Goal: Communication & Community: Ask a question

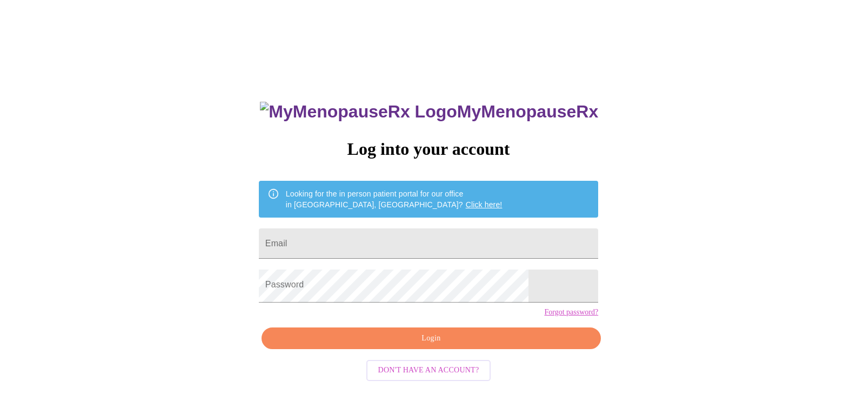
scroll to position [25, 0]
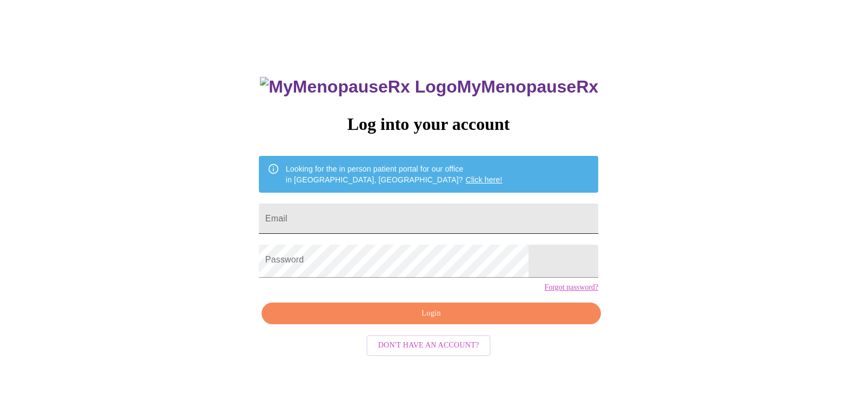
click at [367, 222] on input "Email" at bounding box center [429, 218] width 340 height 30
type input "[EMAIL_ADDRESS][DOMAIN_NAME]"
click at [423, 320] on span "Login" at bounding box center [431, 314] width 315 height 14
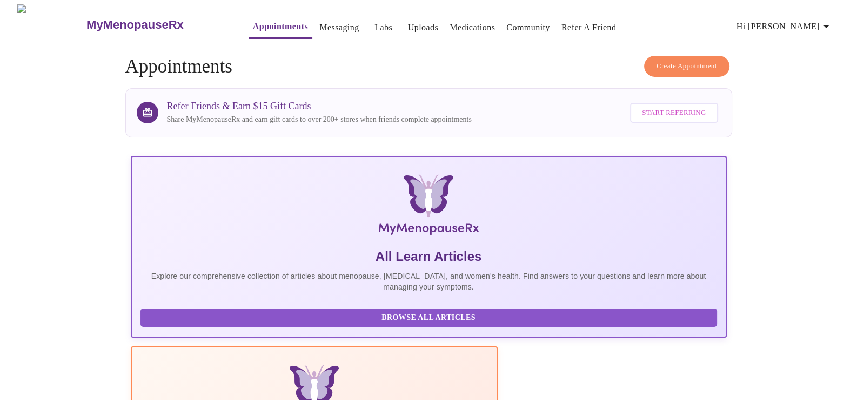
click at [321, 22] on link "Messaging" at bounding box center [339, 27] width 39 height 15
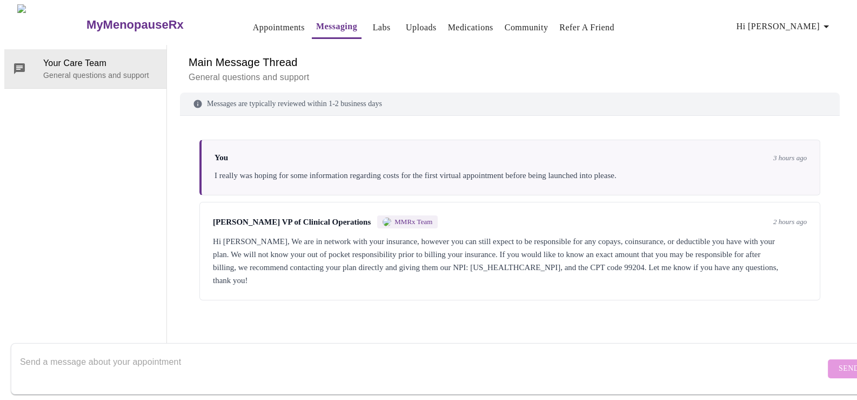
click at [262, 21] on link "Appointments" at bounding box center [279, 27] width 52 height 15
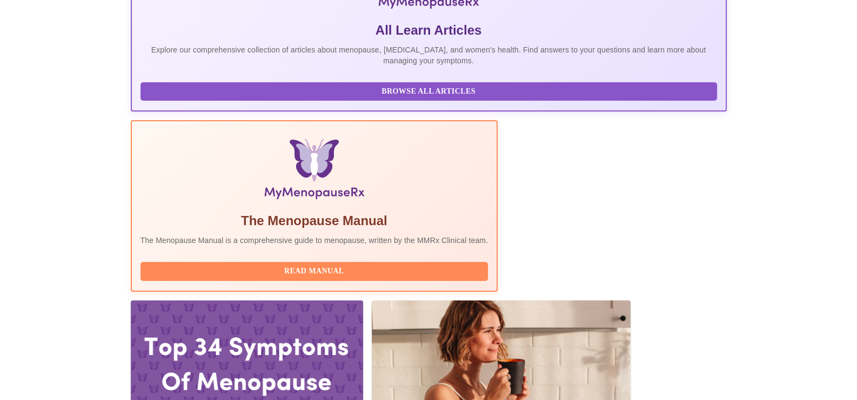
scroll to position [312, 0]
